Goal: Find specific page/section: Find specific page/section

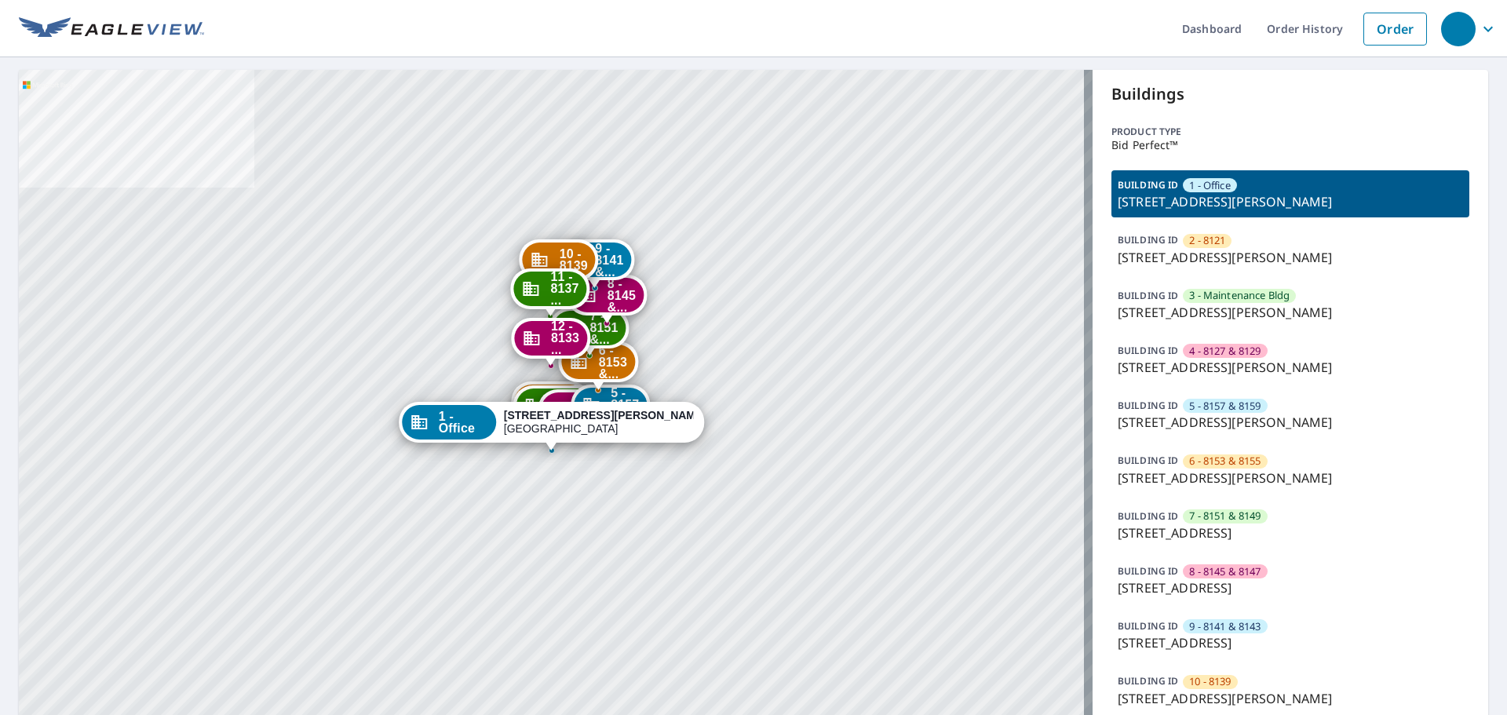
click at [1160, 367] on p "[STREET_ADDRESS][PERSON_NAME]" at bounding box center [1290, 367] width 345 height 19
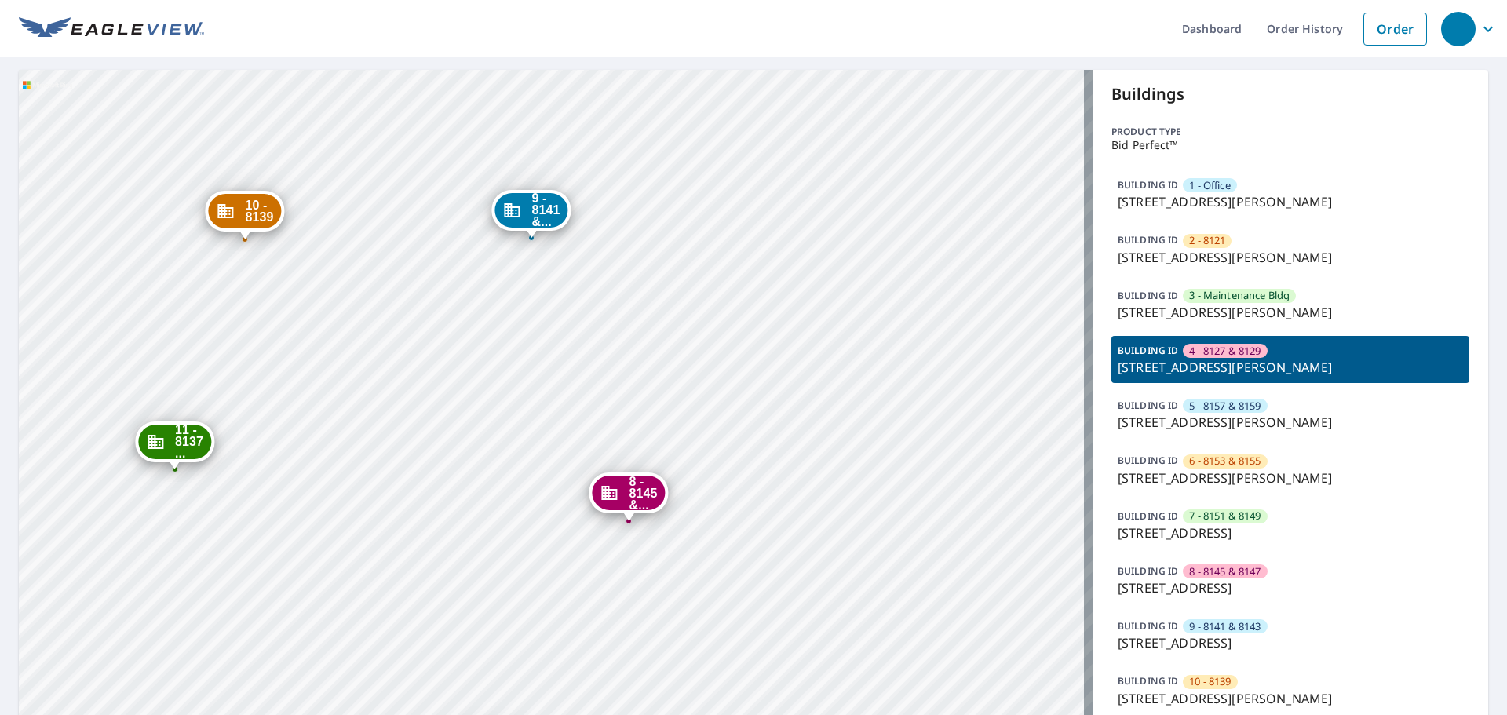
drag, startPoint x: 648, startPoint y: 396, endPoint x: 866, endPoint y: 530, distance: 255.7
click at [866, 530] on div "1 - Office 8125 Barclay St Dallas, TX 75227 2 - 8121 2212 S Buckner Blvd Dallas…" at bounding box center [556, 453] width 1074 height 767
click at [1308, 366] on p "8121 Barclay St, Dallas, TX, 75227" at bounding box center [1290, 367] width 345 height 19
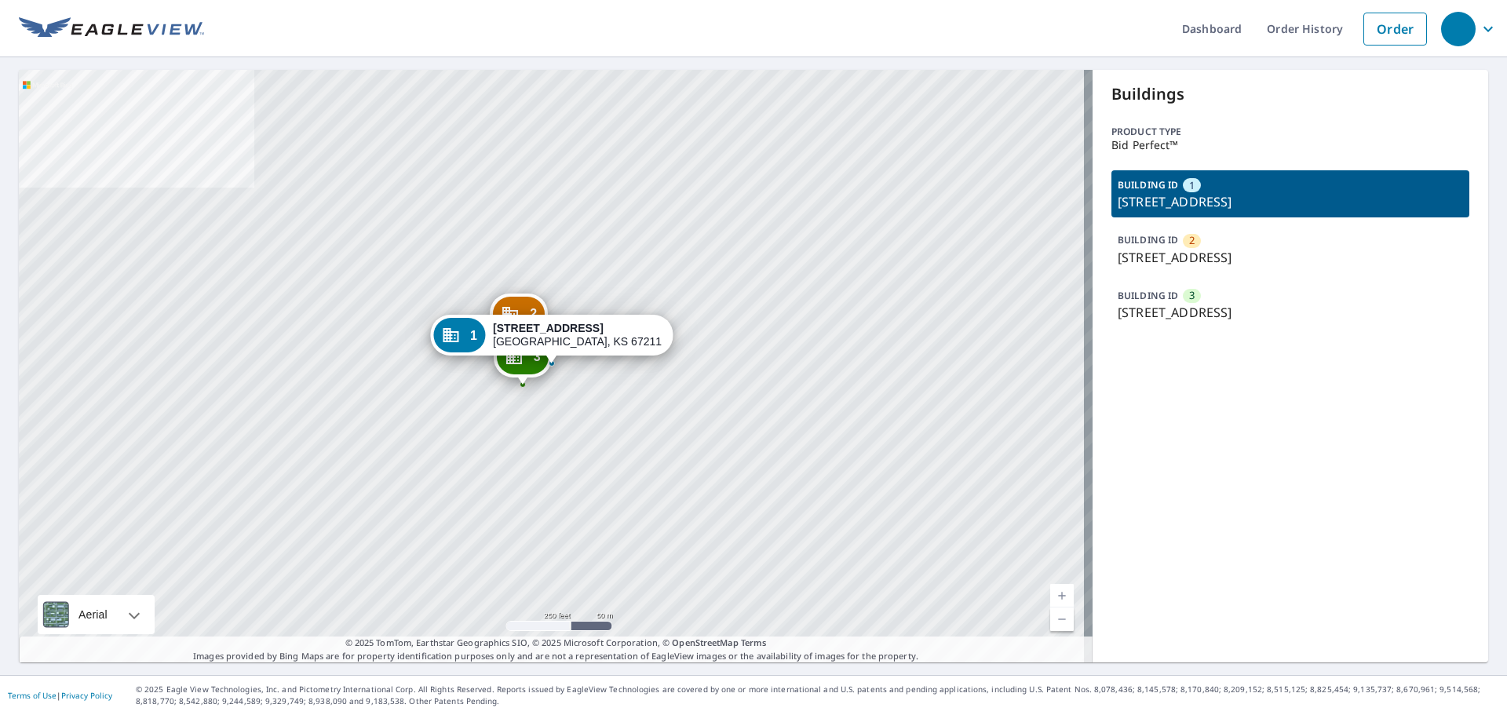
click at [1302, 184] on div "BUILDING ID 1 2245 S Broadway Ave, Wichita, KS, 67211" at bounding box center [1290, 193] width 358 height 47
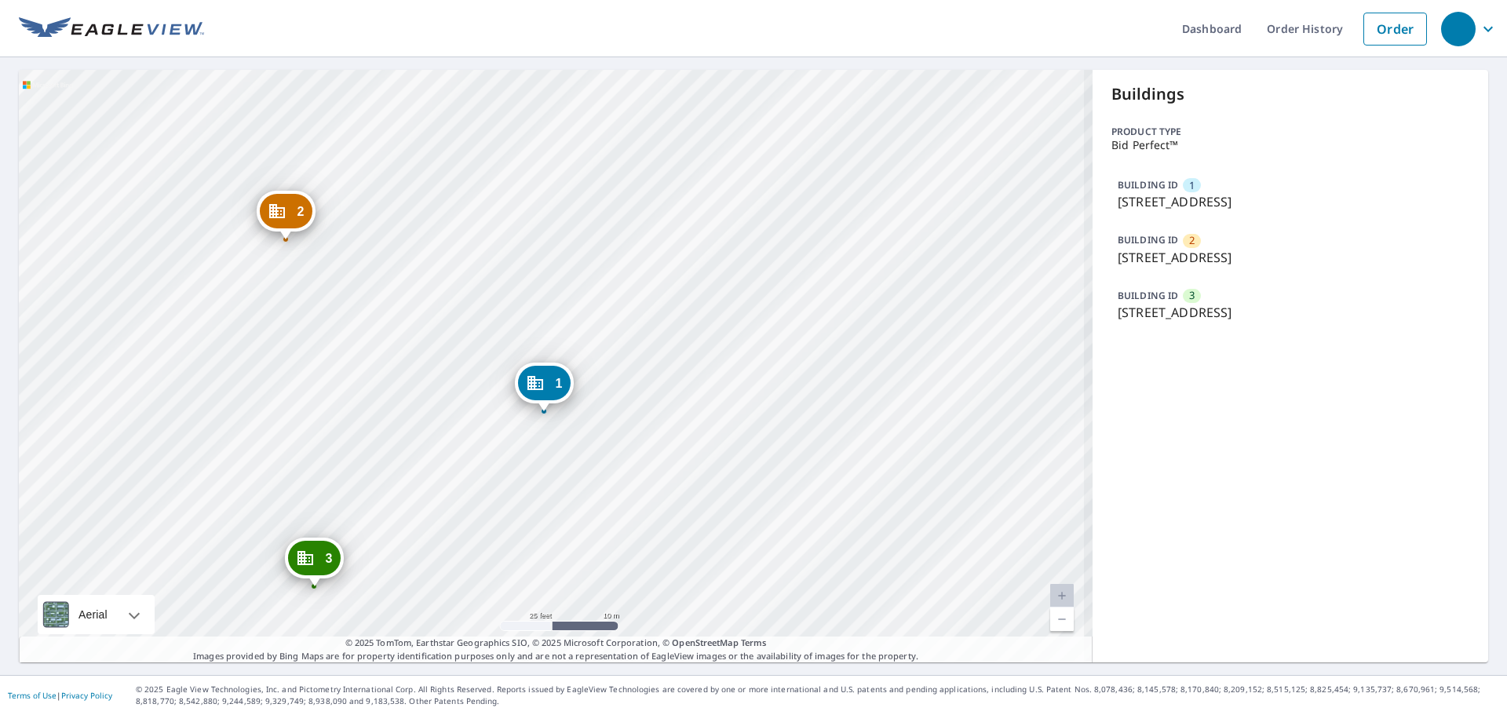
drag, startPoint x: 571, startPoint y: 361, endPoint x: 591, endPoint y: 269, distance: 94.1
click at [591, 269] on div "2 2222 S Market St Wichita, KS 67211 3 210 E Blake St Wichita, KS 67211 1 2245 …" at bounding box center [556, 366] width 1074 height 593
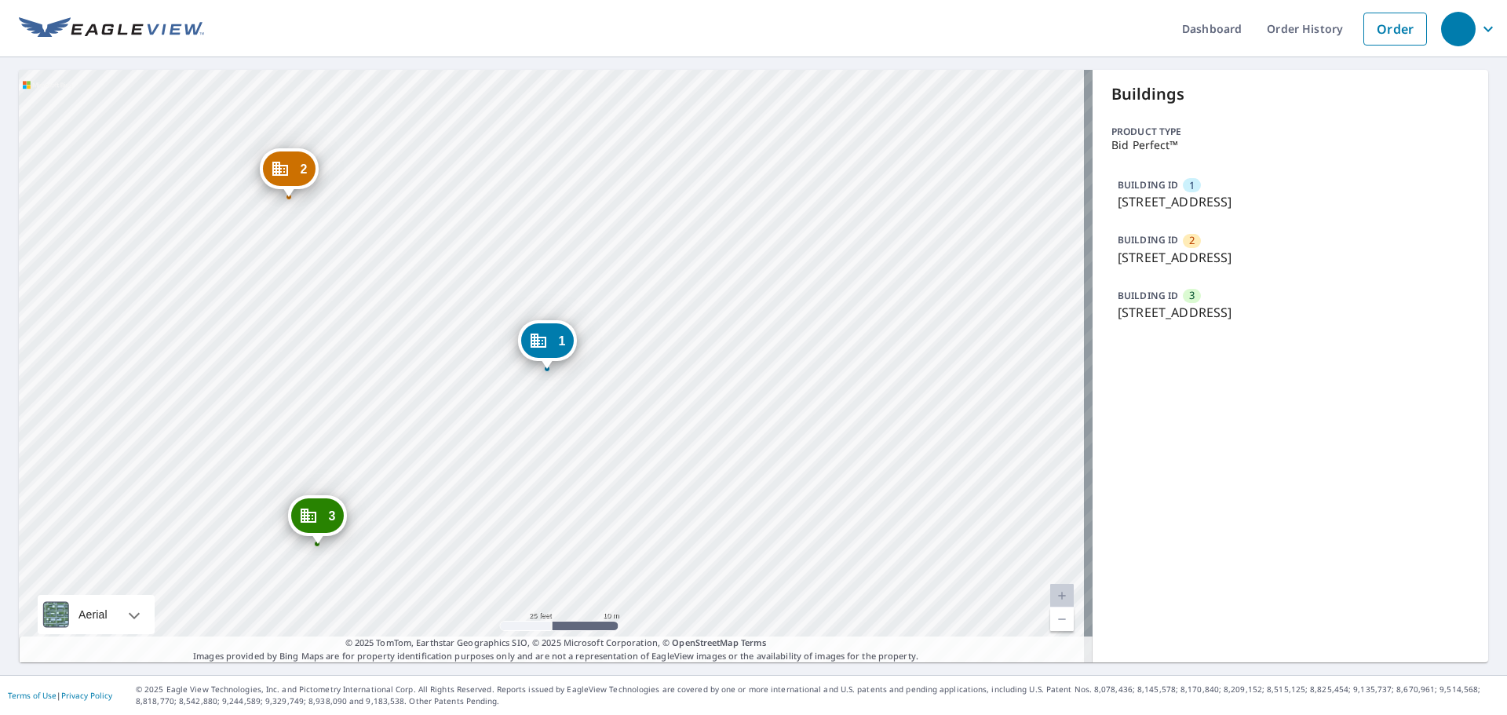
drag, startPoint x: 284, startPoint y: 421, endPoint x: 284, endPoint y: 406, distance: 15.7
click at [284, 406] on div "2 2222 S Market St Wichita, KS 67211 3 210 E Blake St Wichita, KS 67211 1 2245 …" at bounding box center [556, 366] width 1074 height 593
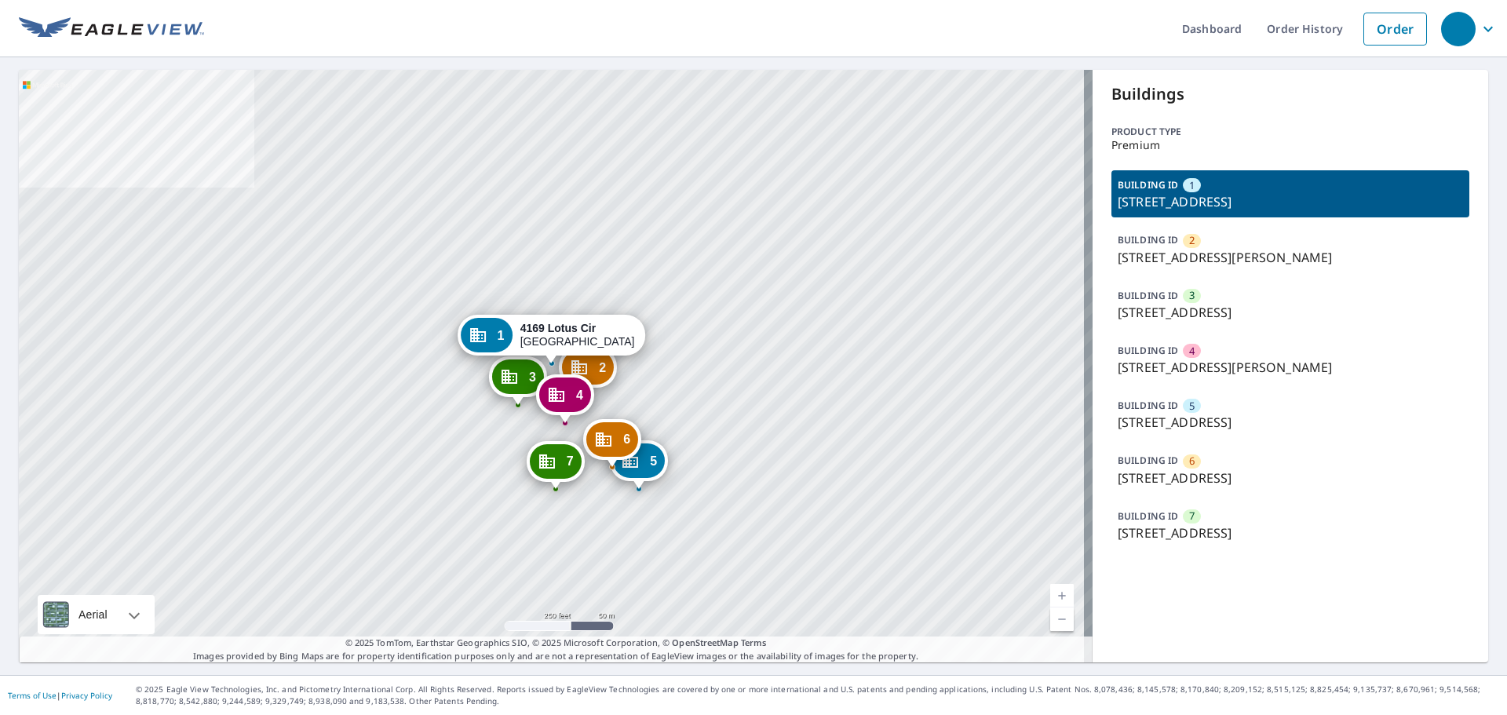
click at [1131, 207] on p "4169 Lotus Cir, Ellicott City, MD, 21043" at bounding box center [1290, 201] width 345 height 19
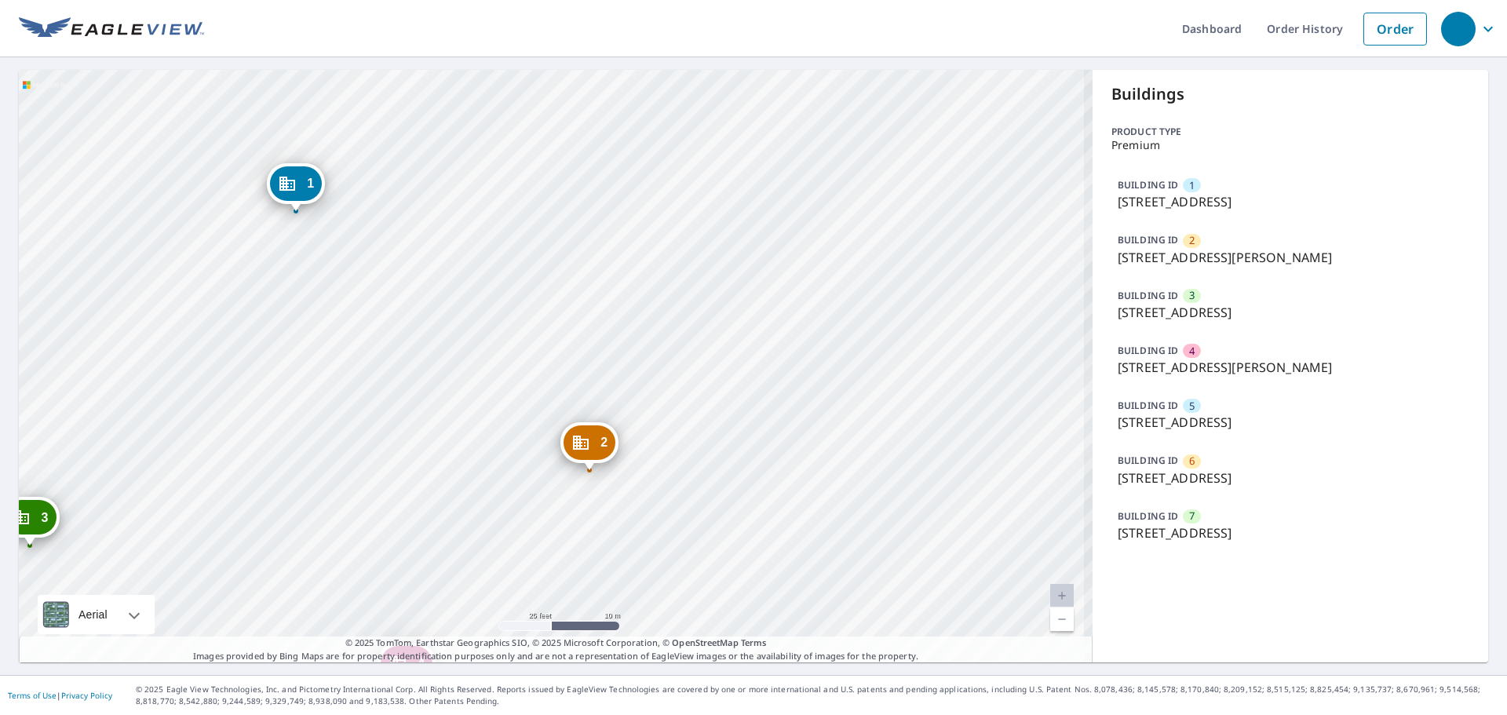
drag, startPoint x: 513, startPoint y: 284, endPoint x: 521, endPoint y: 321, distance: 37.9
click at [521, 321] on div "2 8040 White Jasmine Ct Ellicott City, MD 21043 3 4179 Lotus Cir Ellicott City,…" at bounding box center [556, 366] width 1074 height 593
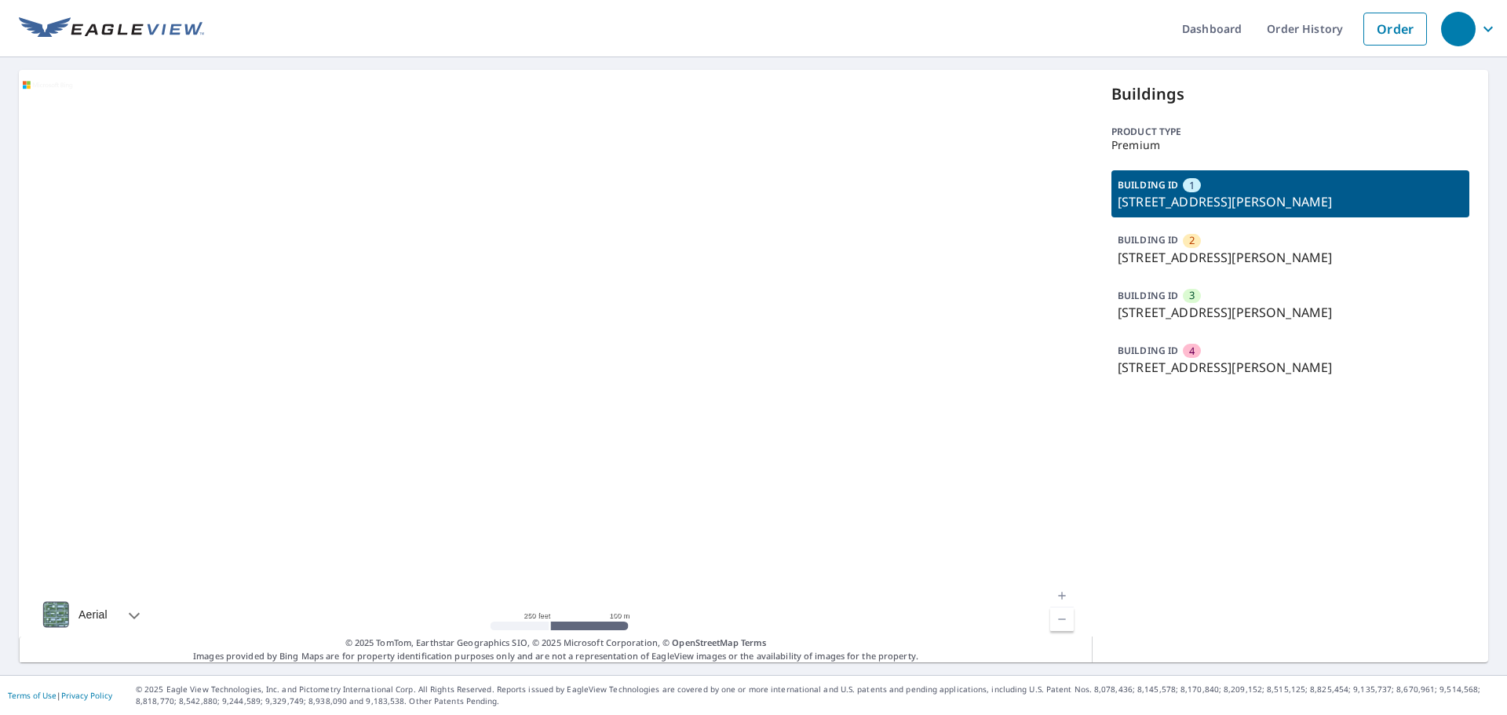
click at [1214, 267] on div "BUILDING ID 2 1882 Carolina Towne Ct, Mount Pleasant, SC, 29464" at bounding box center [1290, 248] width 358 height 47
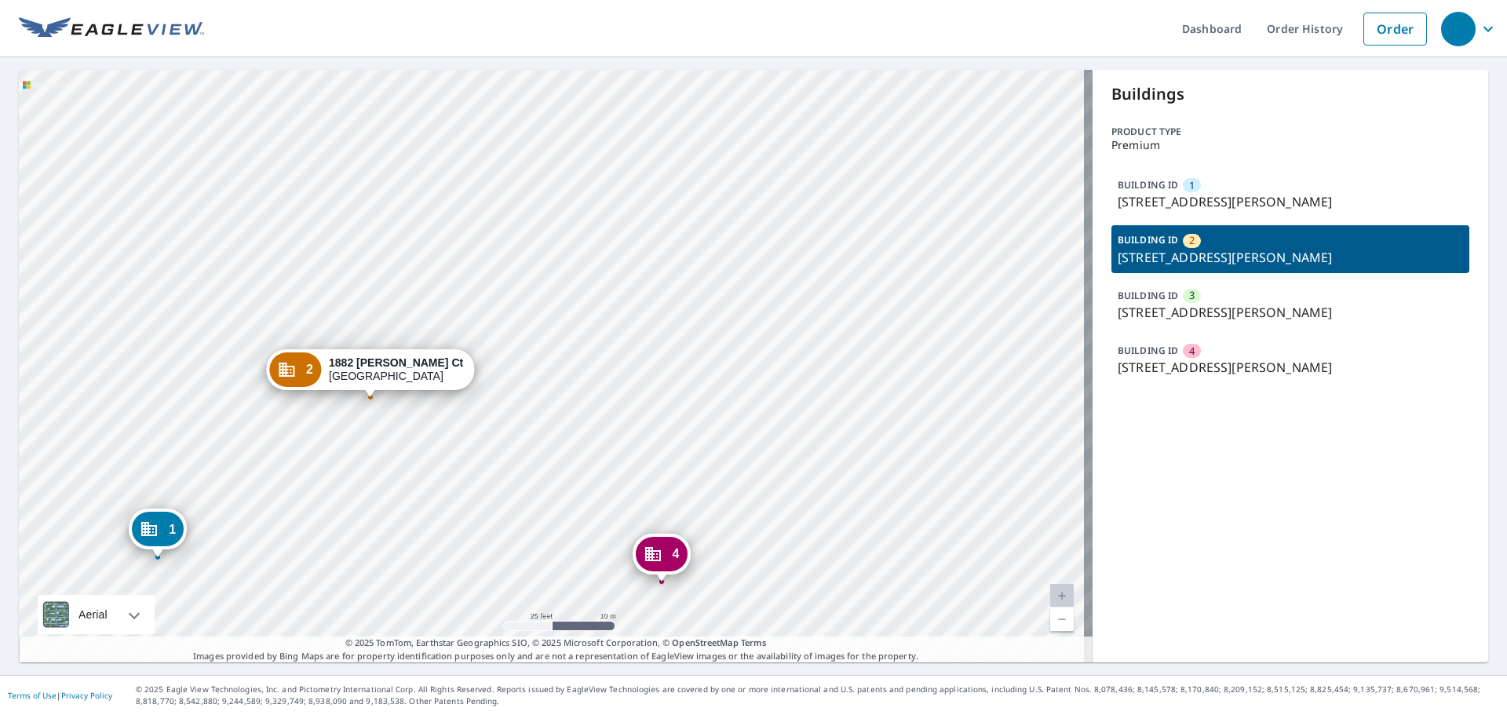
drag, startPoint x: 394, startPoint y: 249, endPoint x: 470, endPoint y: 218, distance: 82.1
click at [470, 218] on div "1 1881 Carolina Towne Ct Mount Pleasant, SC 29464 3 1891 Carolina Towne Ct Moun…" at bounding box center [556, 366] width 1074 height 593
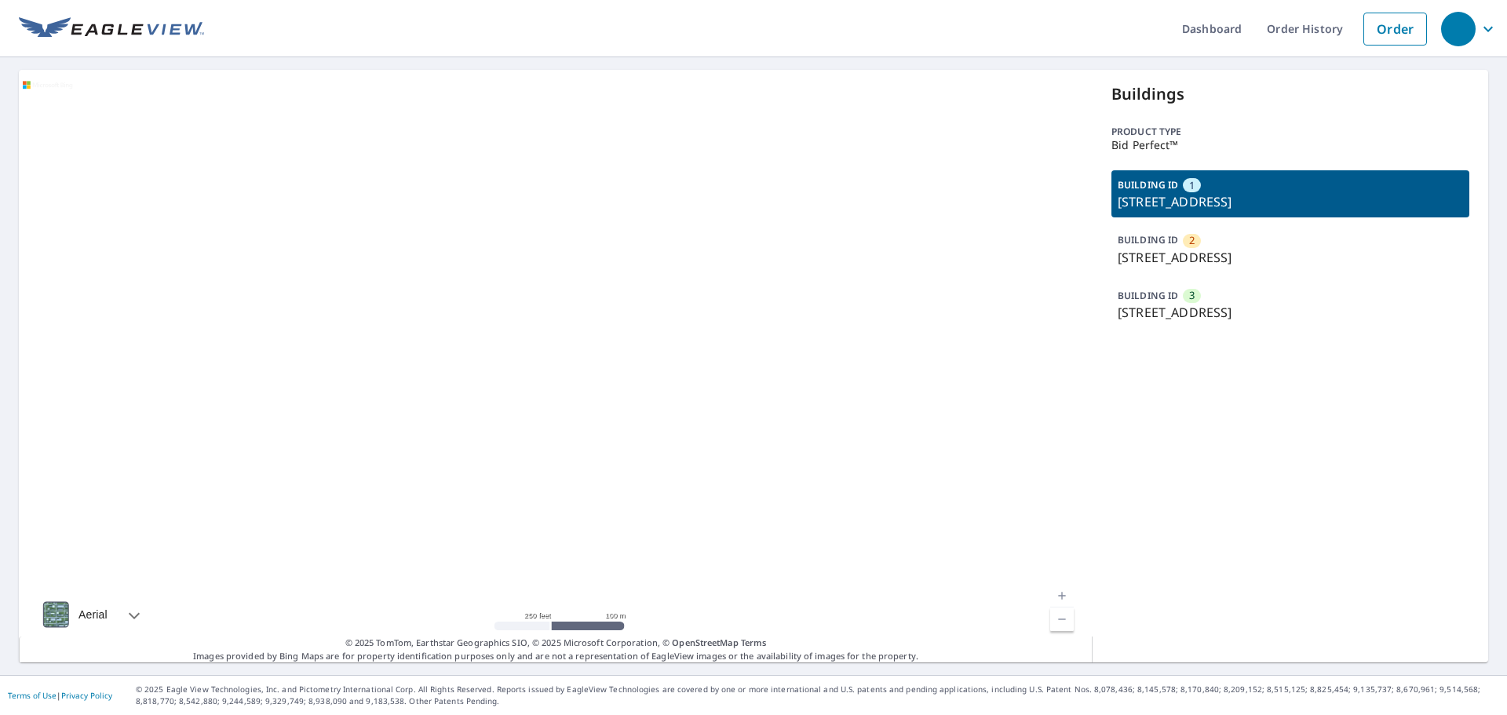
click at [1231, 264] on p "2253 Pasadena Way, Weston, FL, 33327" at bounding box center [1290, 257] width 345 height 19
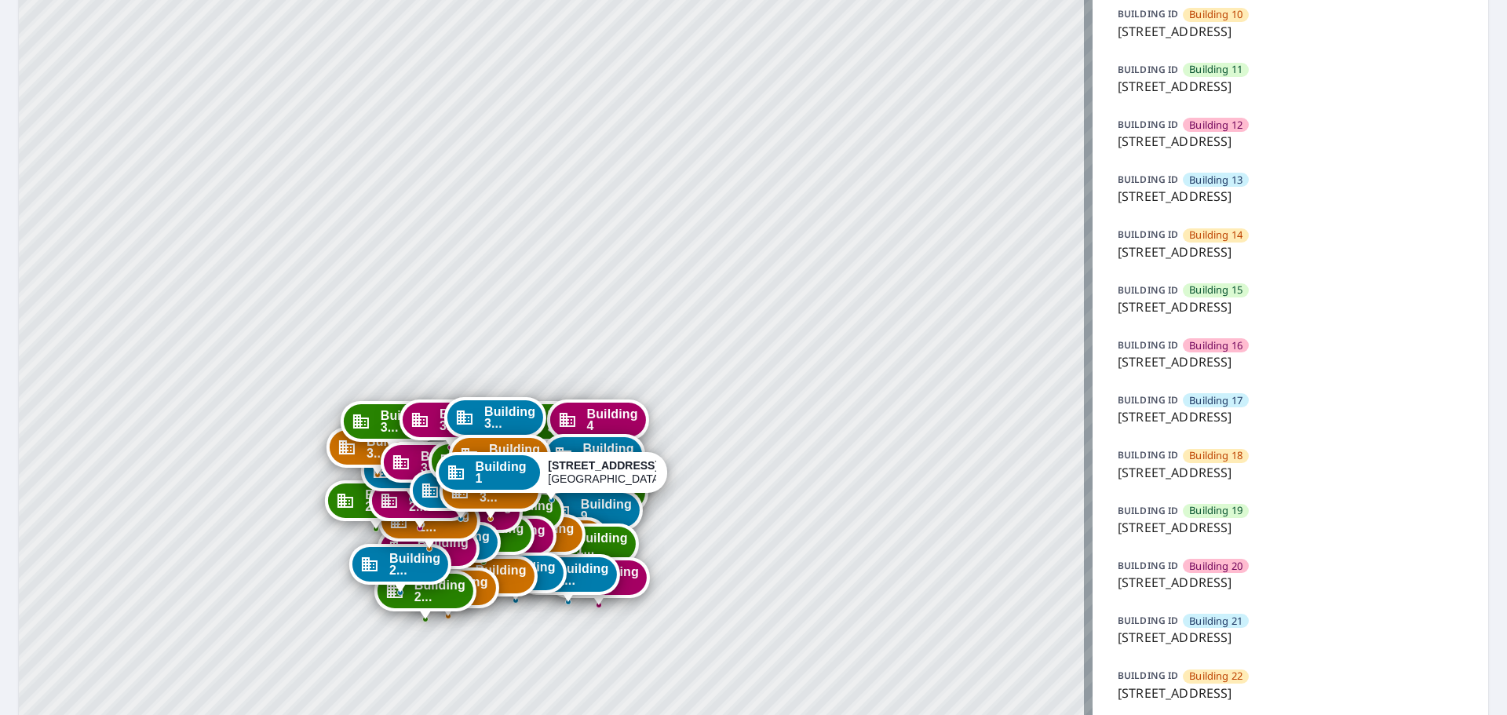
scroll to position [628, 0]
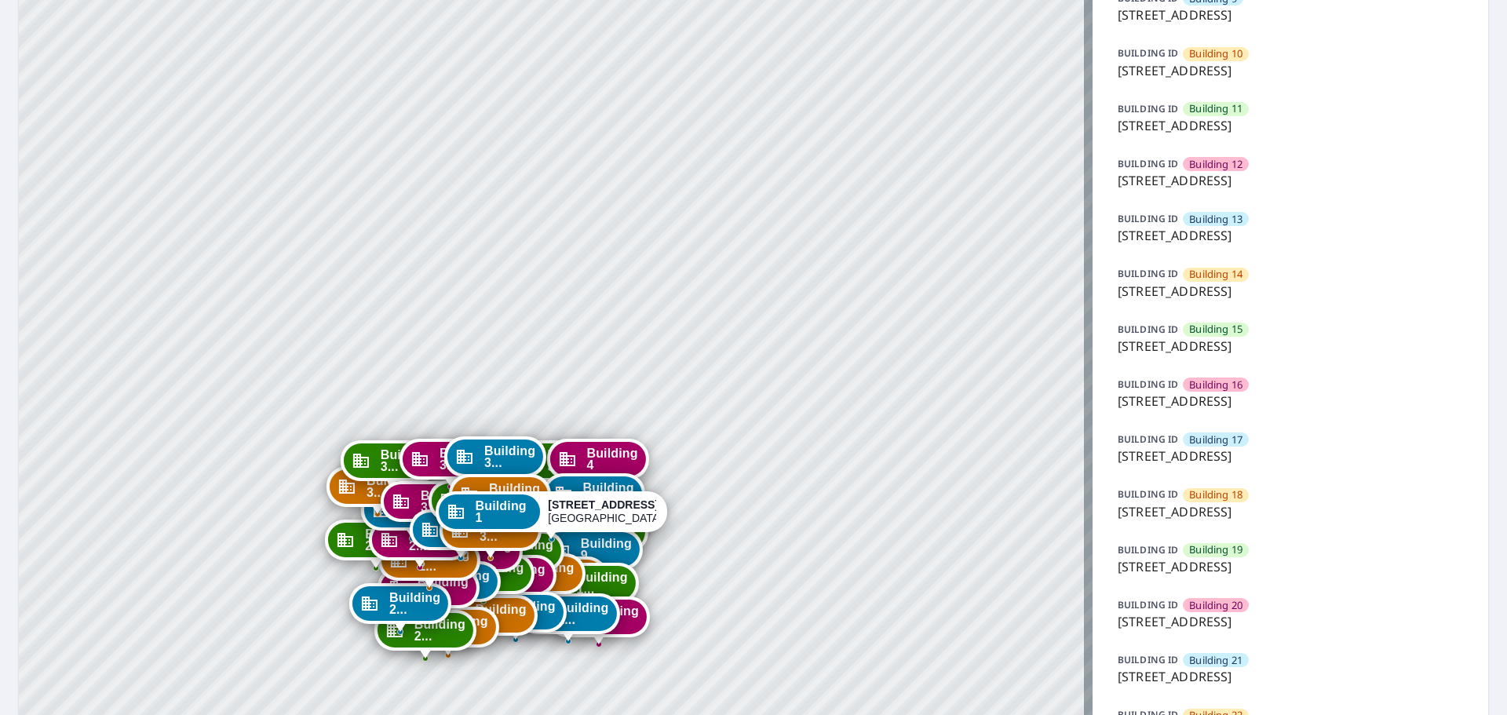
click at [1187, 180] on p "7627 East 37th Street North, Wichita, KS, 67226" at bounding box center [1290, 180] width 345 height 19
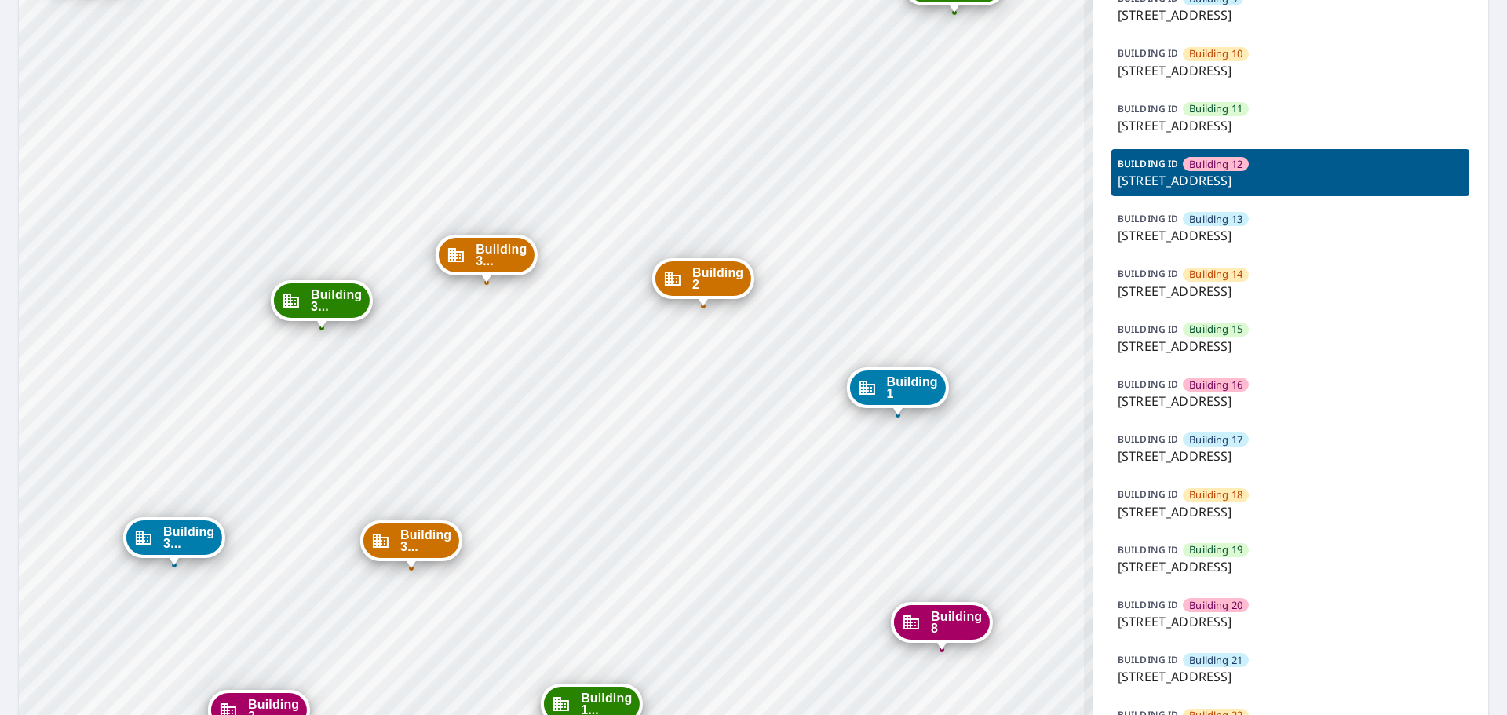
click at [1274, 181] on p "7627 East 37th Street North, Wichita, KS, 67226" at bounding box center [1290, 180] width 345 height 19
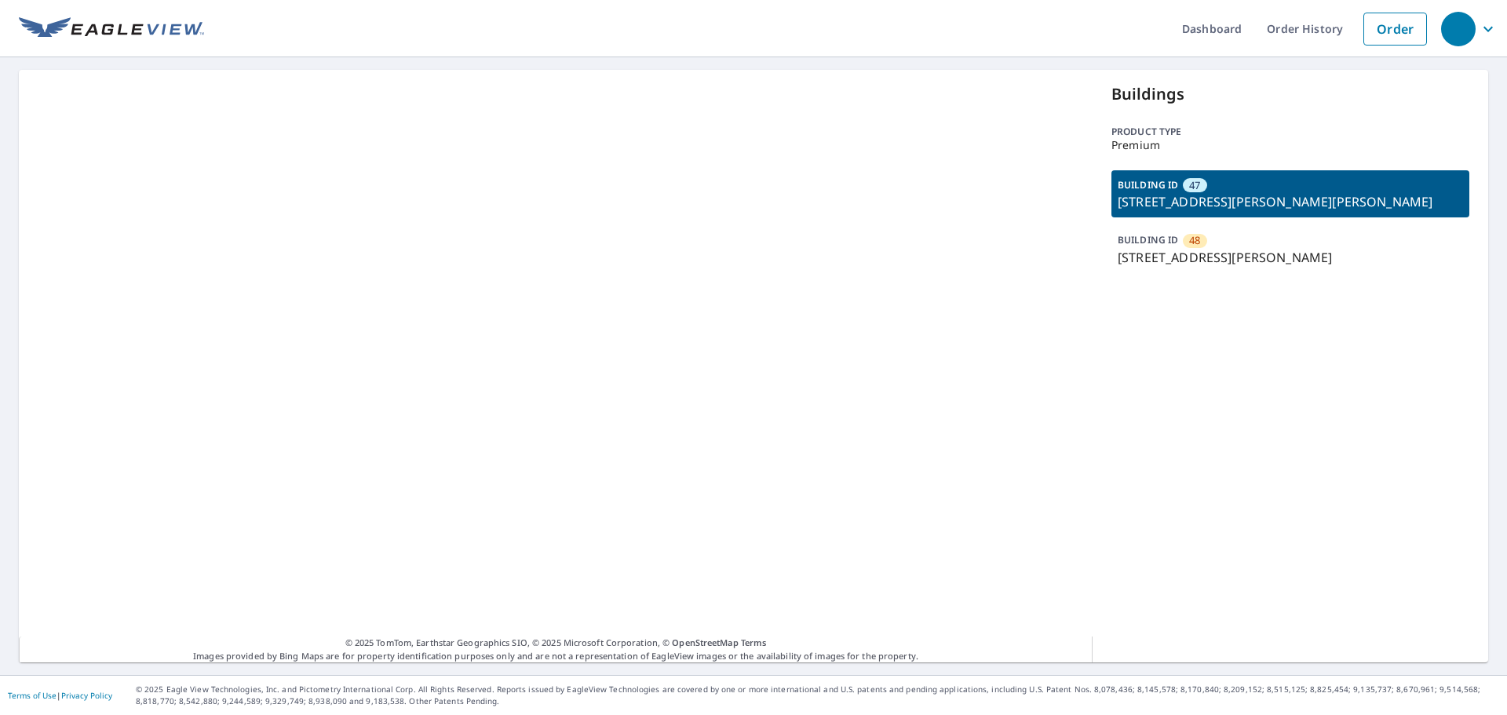
click at [1252, 196] on p "[STREET_ADDRESS][PERSON_NAME][PERSON_NAME]" at bounding box center [1290, 201] width 345 height 19
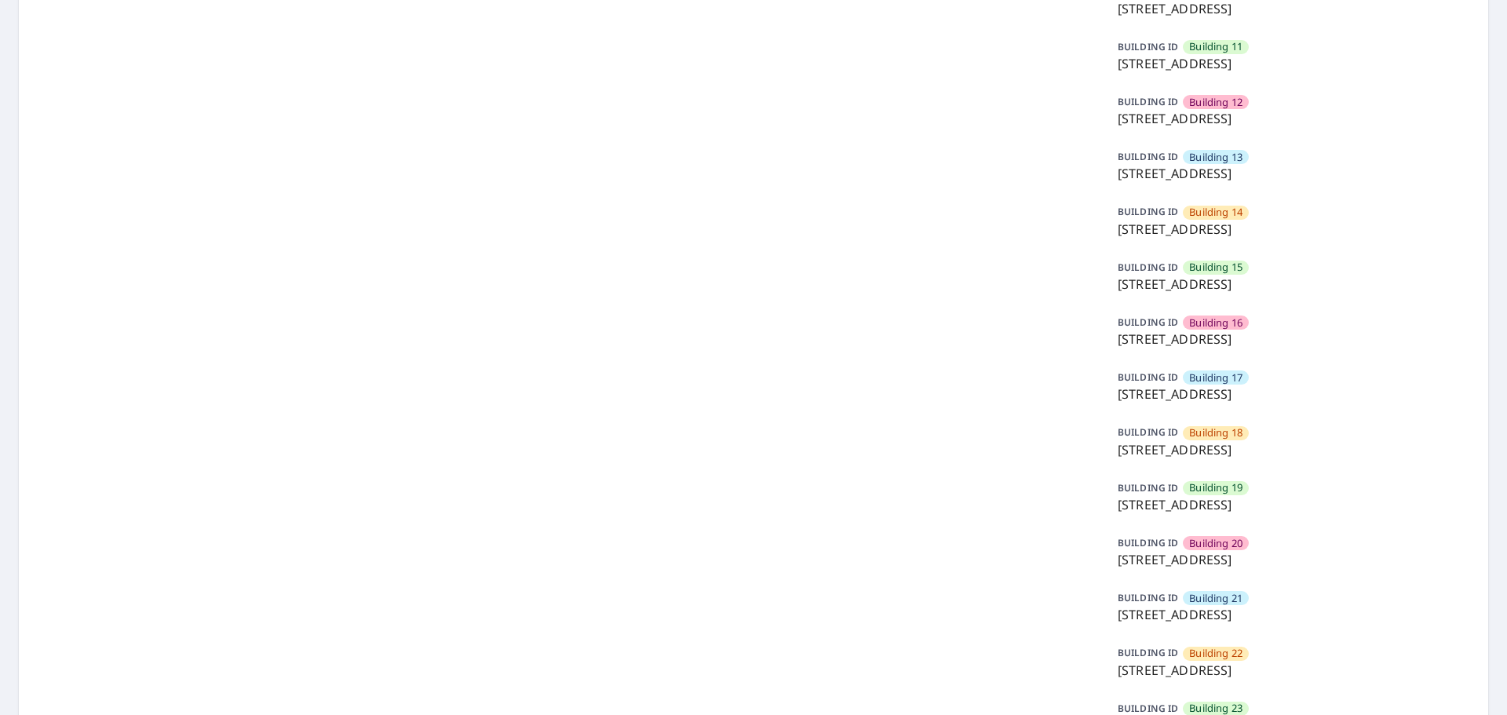
scroll to position [706, 0]
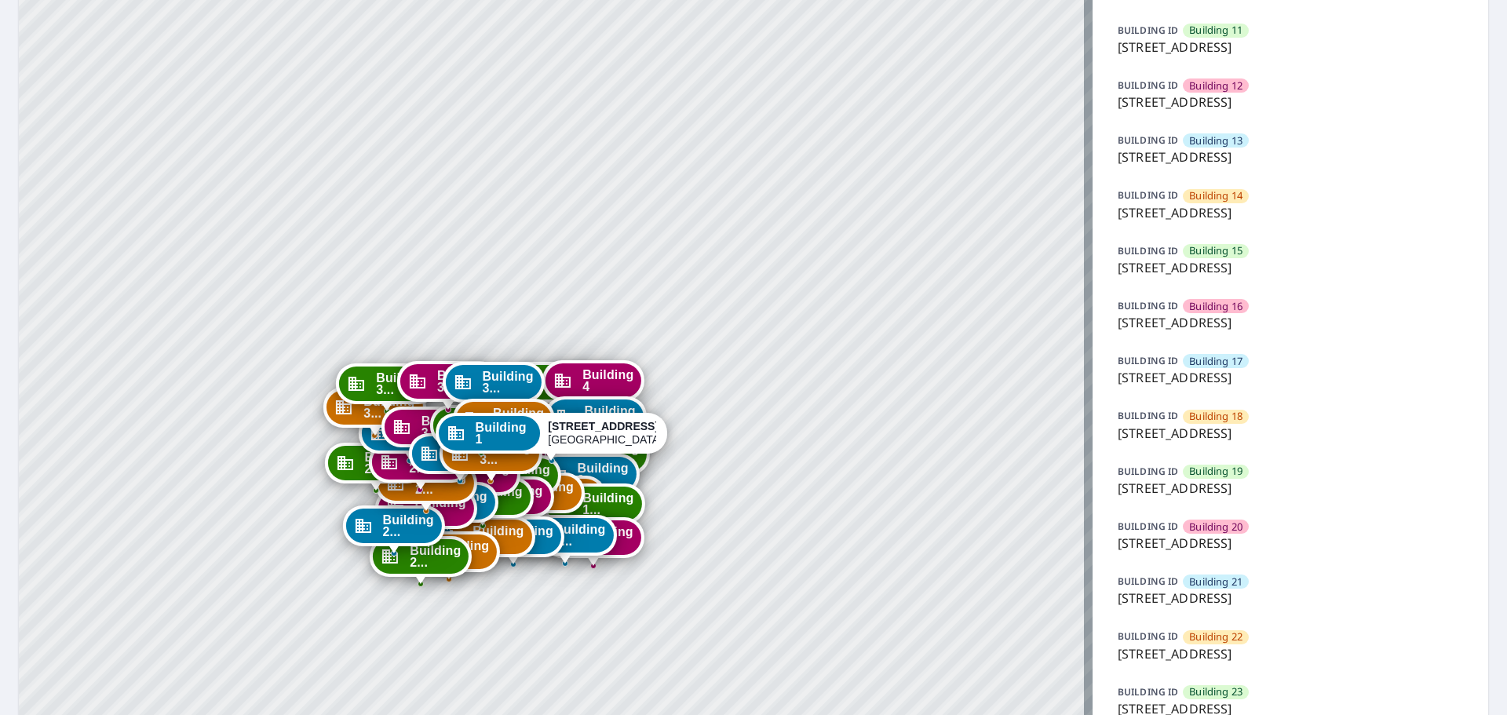
click at [1195, 413] on span "Building 18" at bounding box center [1215, 416] width 53 height 15
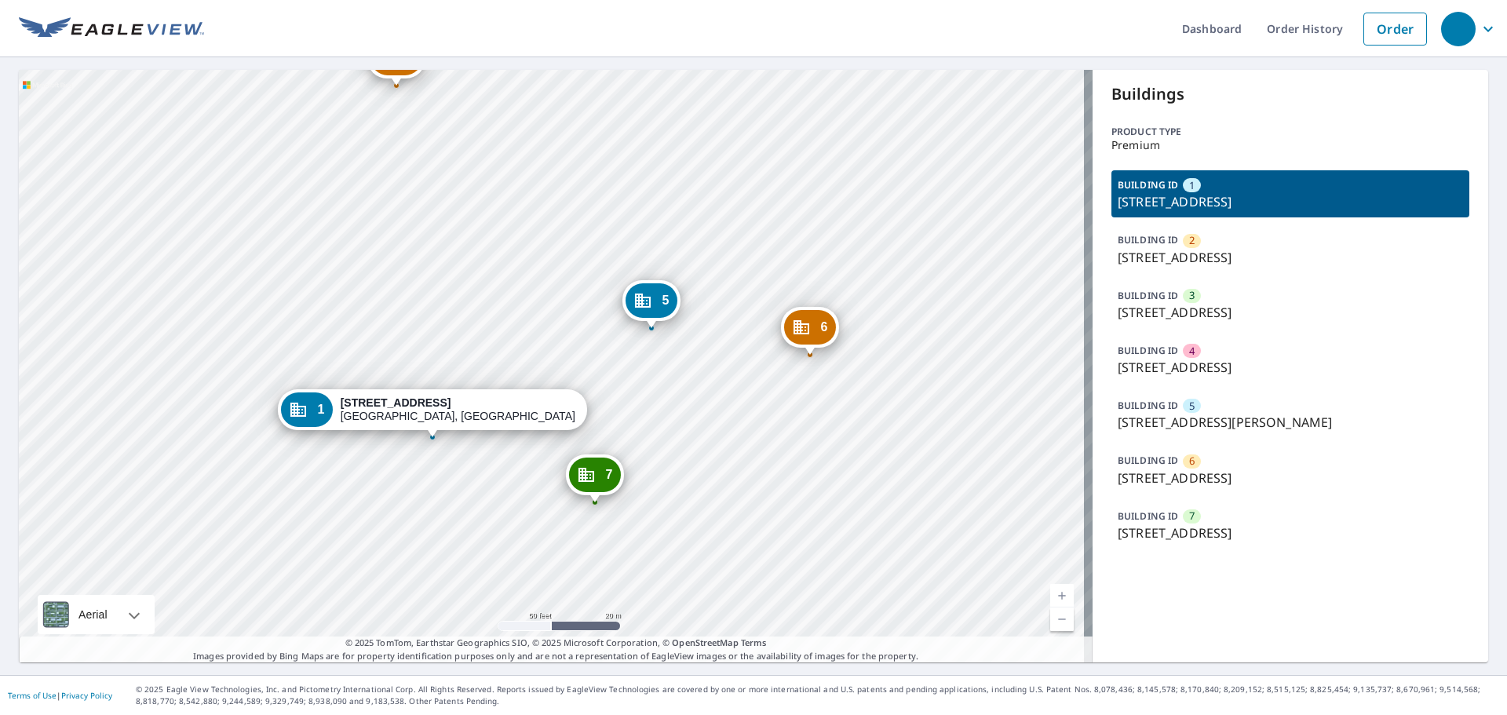
click at [1232, 422] on p "[STREET_ADDRESS][PERSON_NAME]" at bounding box center [1290, 422] width 345 height 19
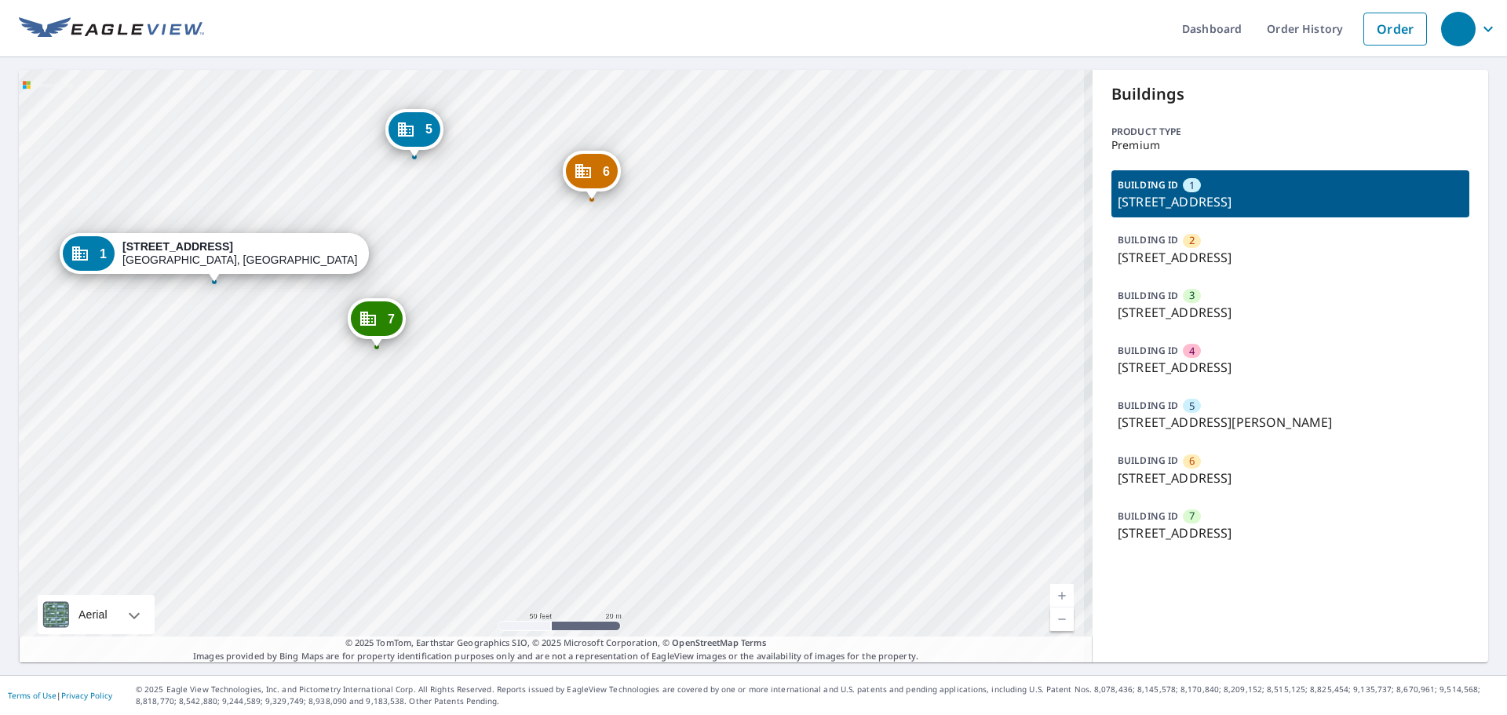
drag, startPoint x: 362, startPoint y: 334, endPoint x: 437, endPoint y: 368, distance: 82.6
click at [437, 368] on div "2 [STREET_ADDRESS][PERSON_NAME] 3 [STREET_ADDRESS] [GEOGRAPHIC_DATA][STREET_ADD…" at bounding box center [556, 366] width 1074 height 593
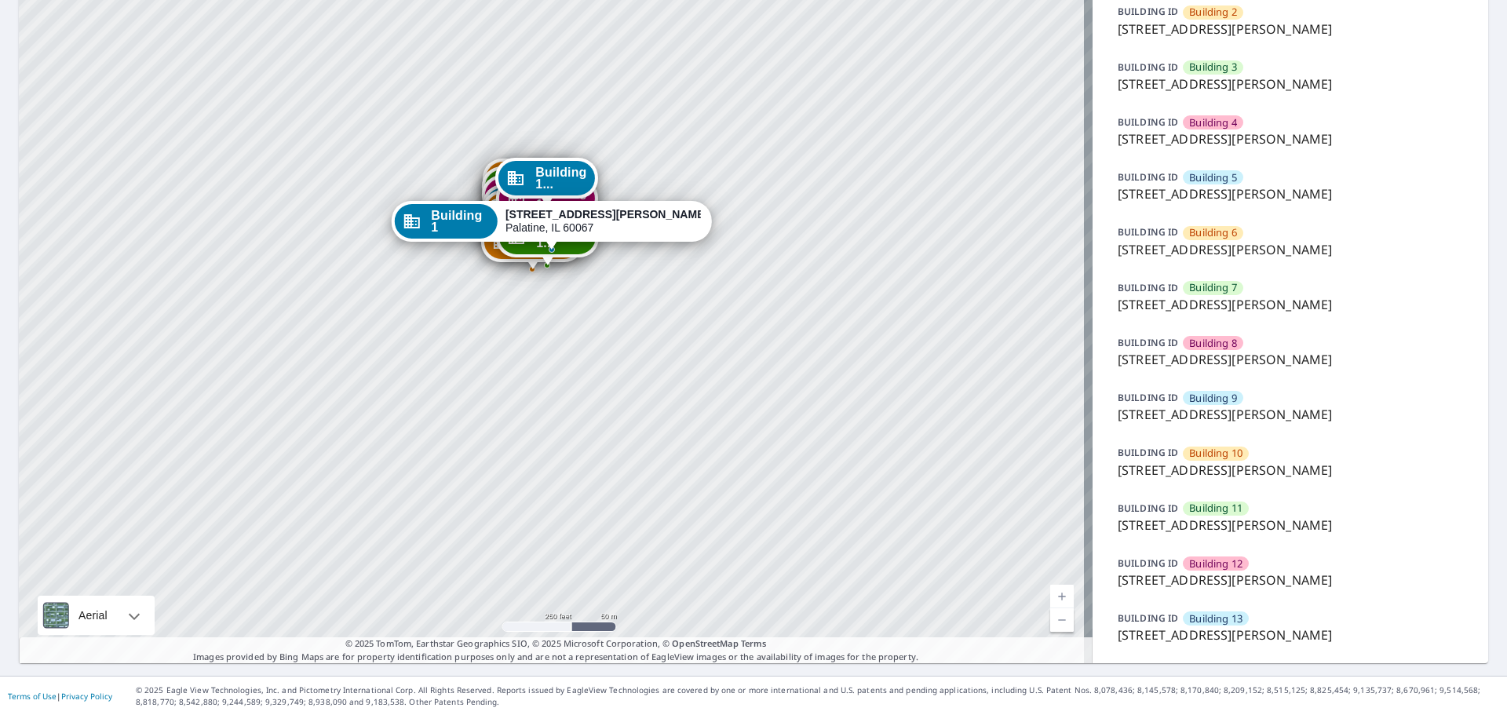
scroll to position [229, 0]
click at [1159, 527] on p "42 North Smith Street, Palatine, IL, 60067" at bounding box center [1290, 524] width 345 height 19
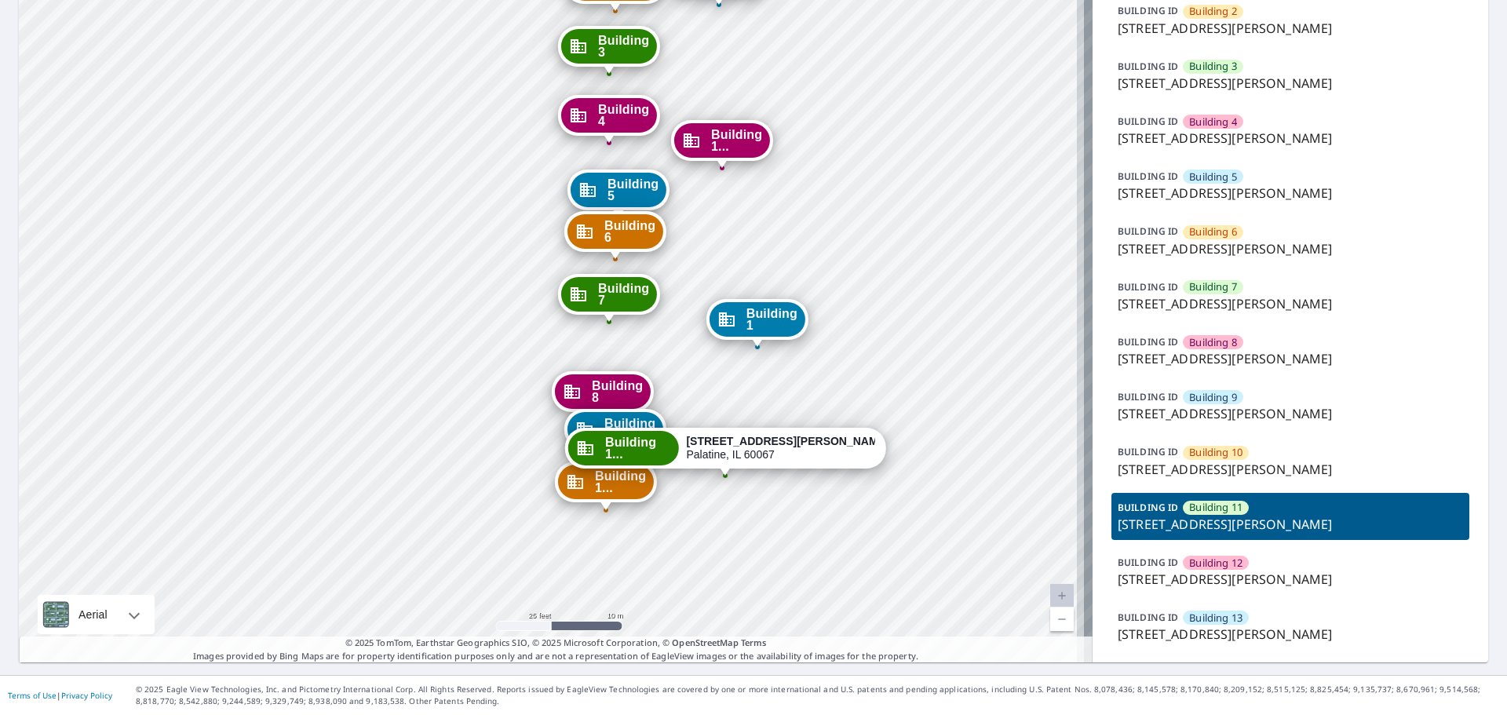
drag, startPoint x: 806, startPoint y: 191, endPoint x: 738, endPoint y: 313, distance: 140.2
click at [745, 320] on div "Building 1 42 North Smith Street Palatine, IL 60067 Building 2 42 North Smith S…" at bounding box center [556, 252] width 1074 height 822
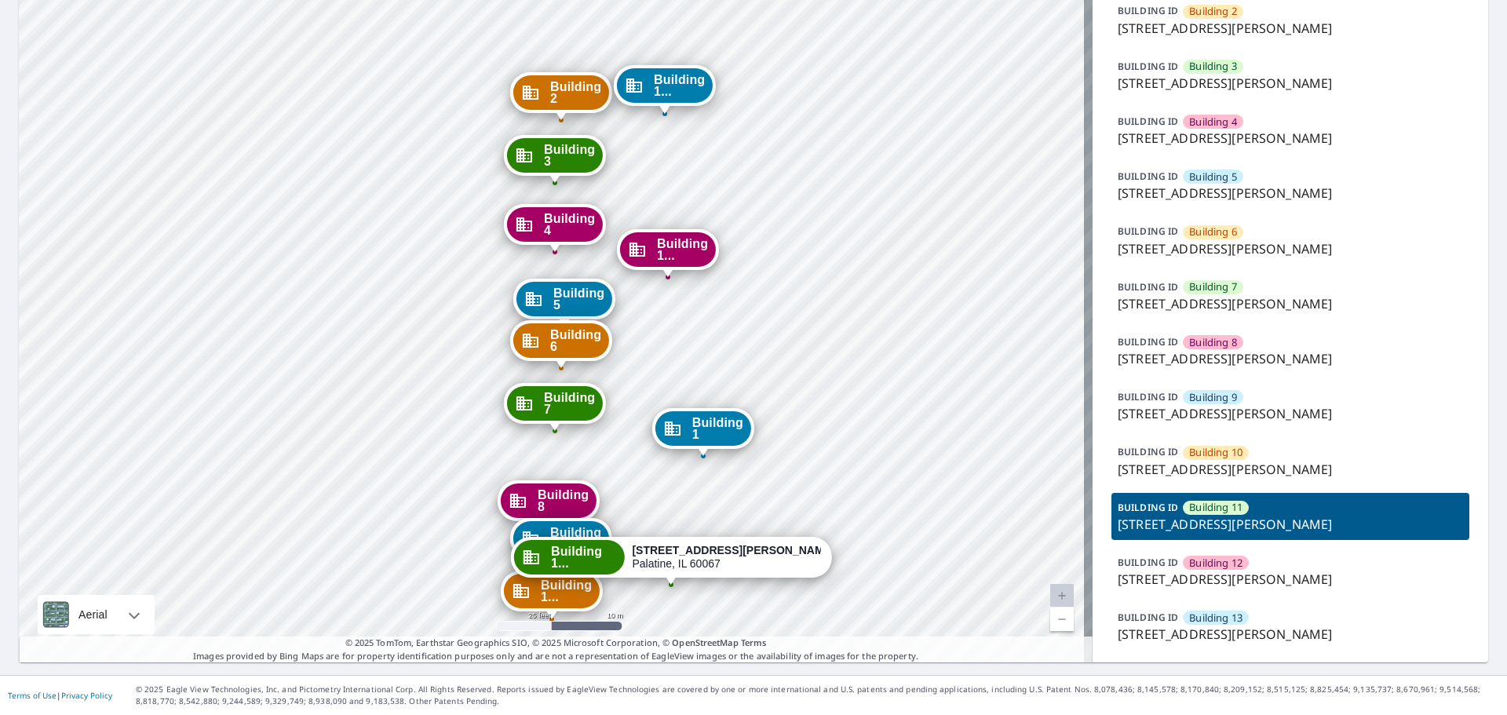
click at [86, 326] on div "Building 1 42 North Smith Street Palatine, IL 60067 Building 2 42 North Smith S…" at bounding box center [556, 252] width 1074 height 822
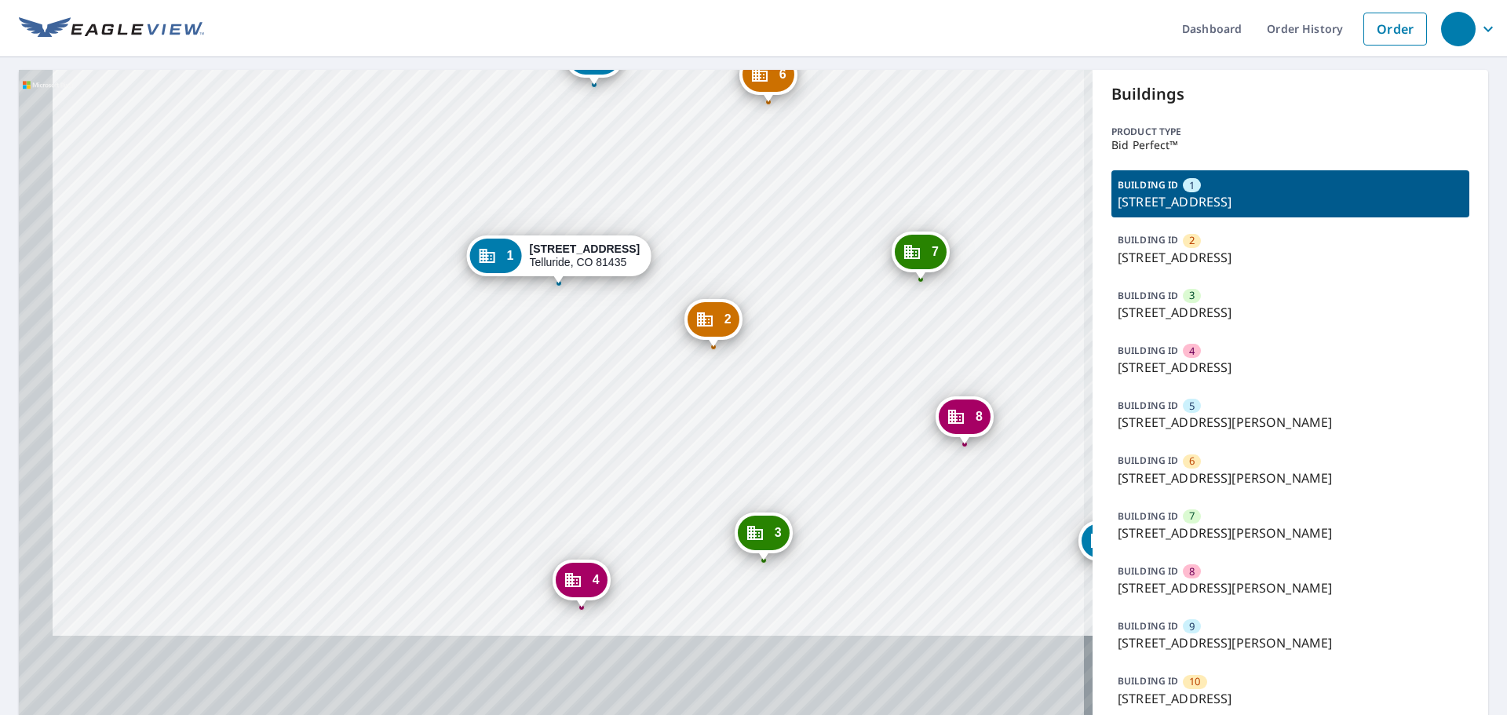
drag, startPoint x: 567, startPoint y: 500, endPoint x: 618, endPoint y: 127, distance: 376.3
click at [621, 126] on div "2 [STREET_ADDRESS][PERSON_NAME] 3 [STREET_ADDRESS][PERSON_NAME] 4 [STREET_ADDRE…" at bounding box center [556, 453] width 1074 height 767
